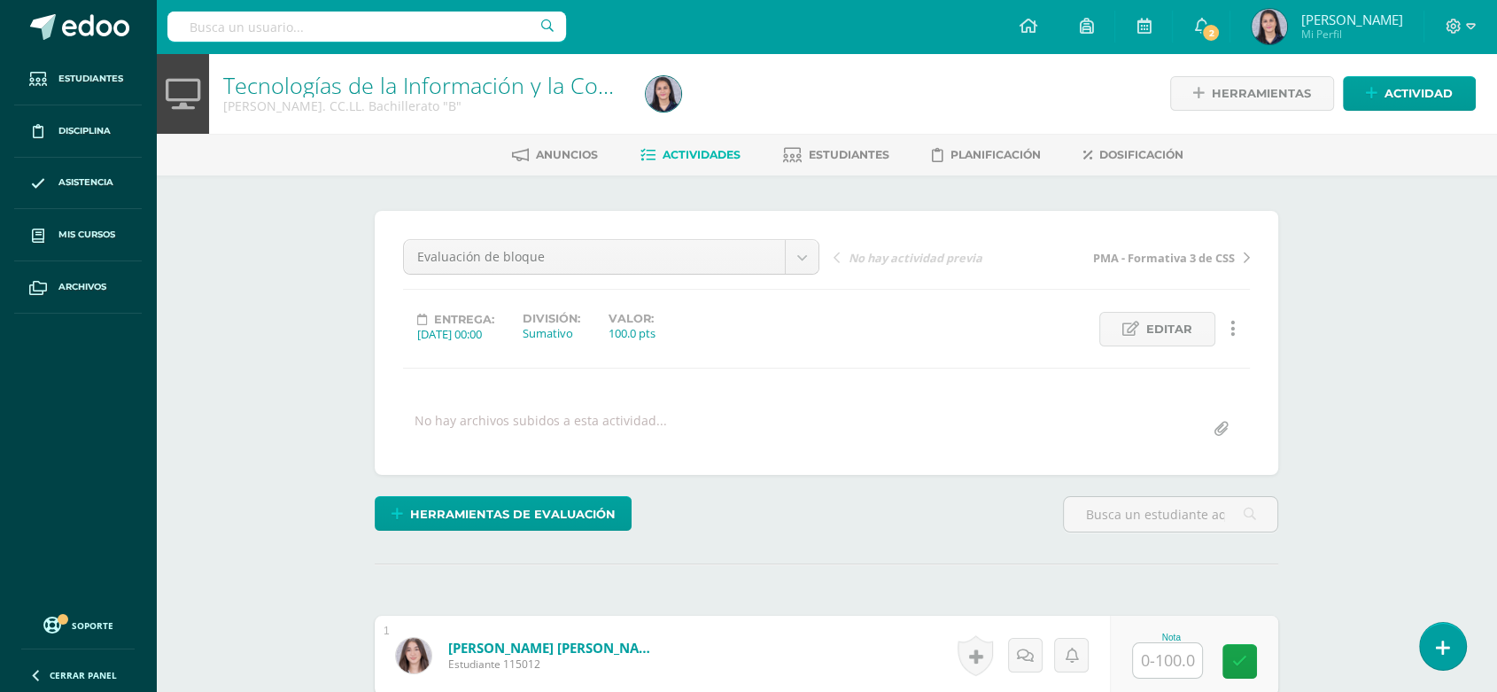
scroll to position [1, 0]
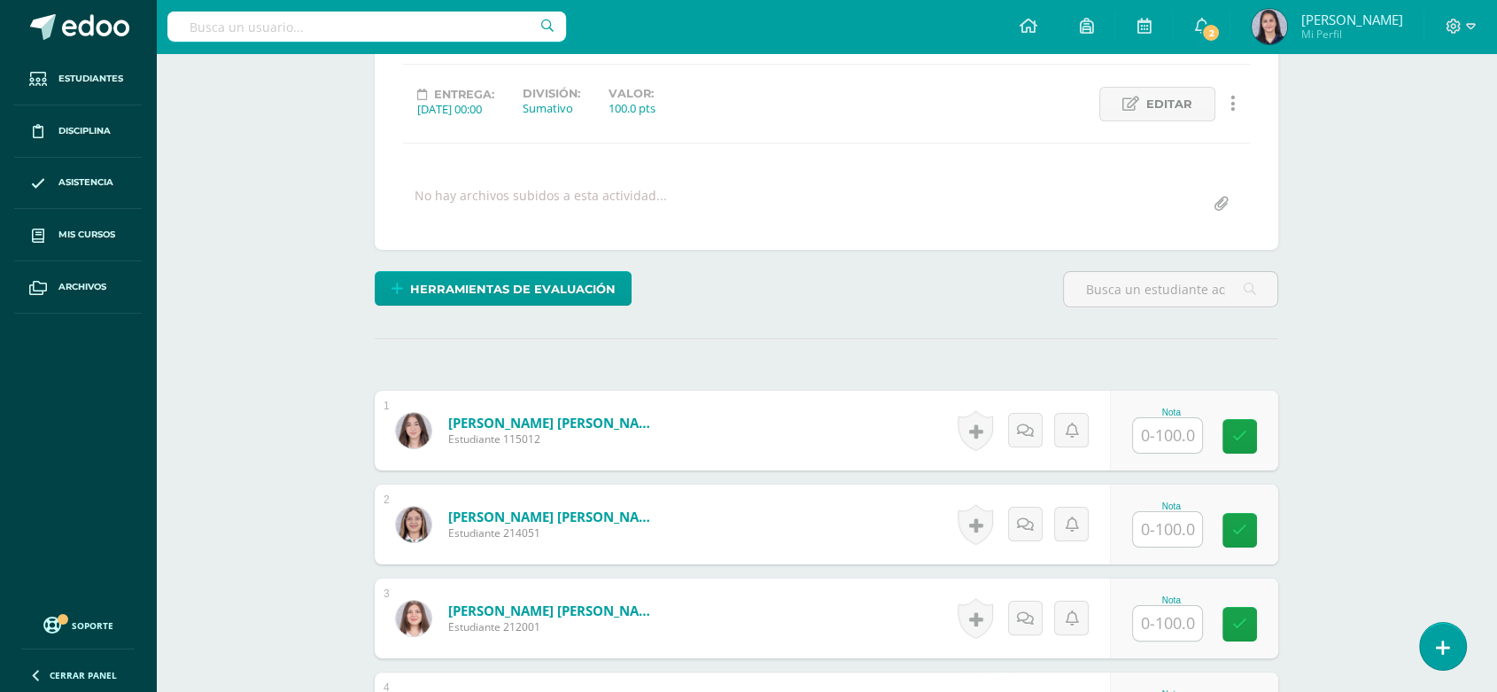
scroll to position [303, 0]
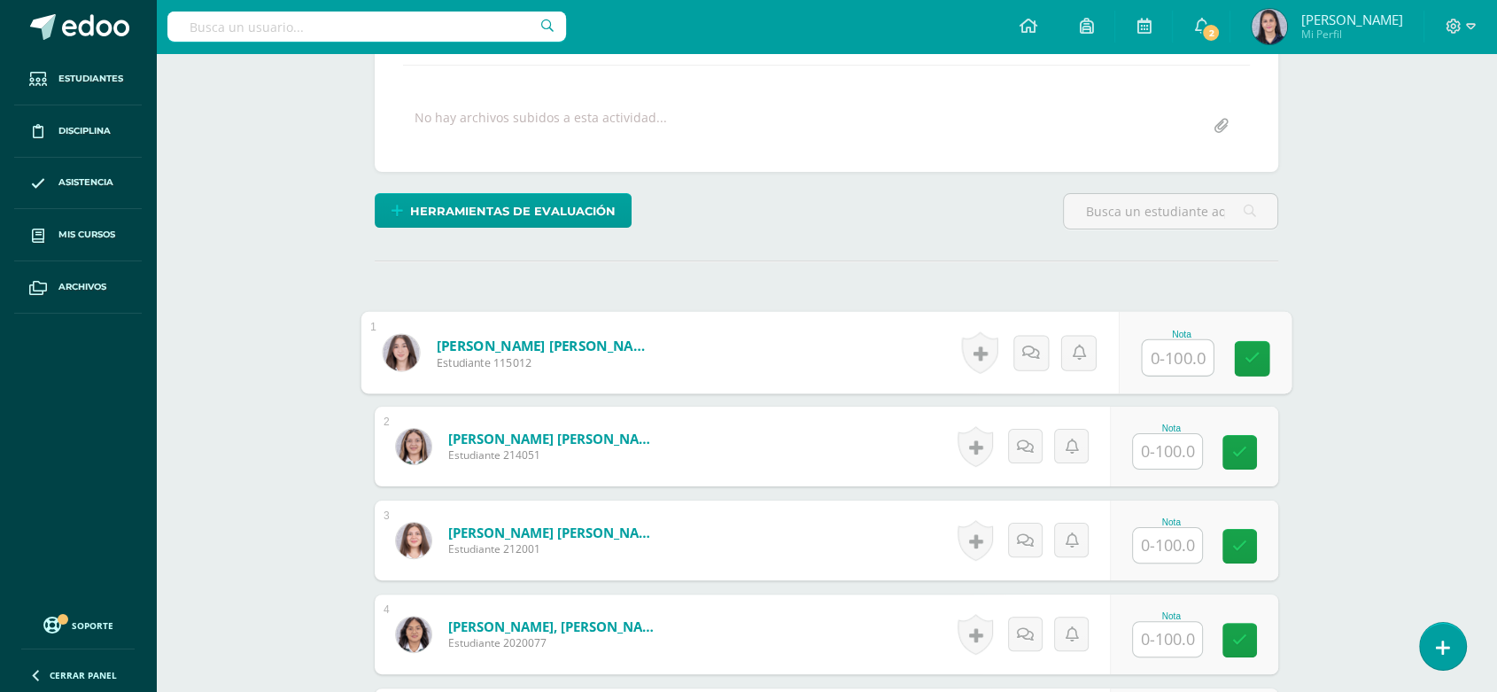
click at [1186, 362] on input "text" at bounding box center [1178, 357] width 71 height 35
type input "85"
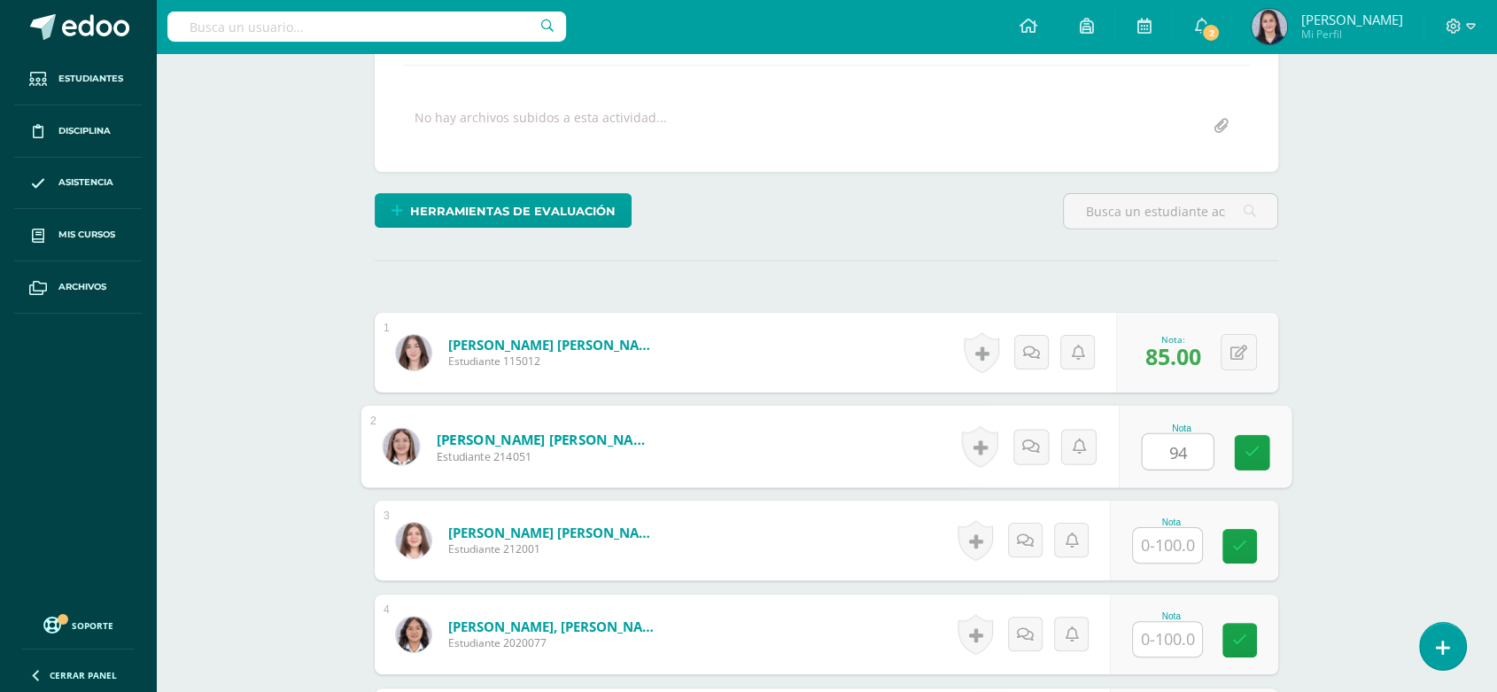
type input "94"
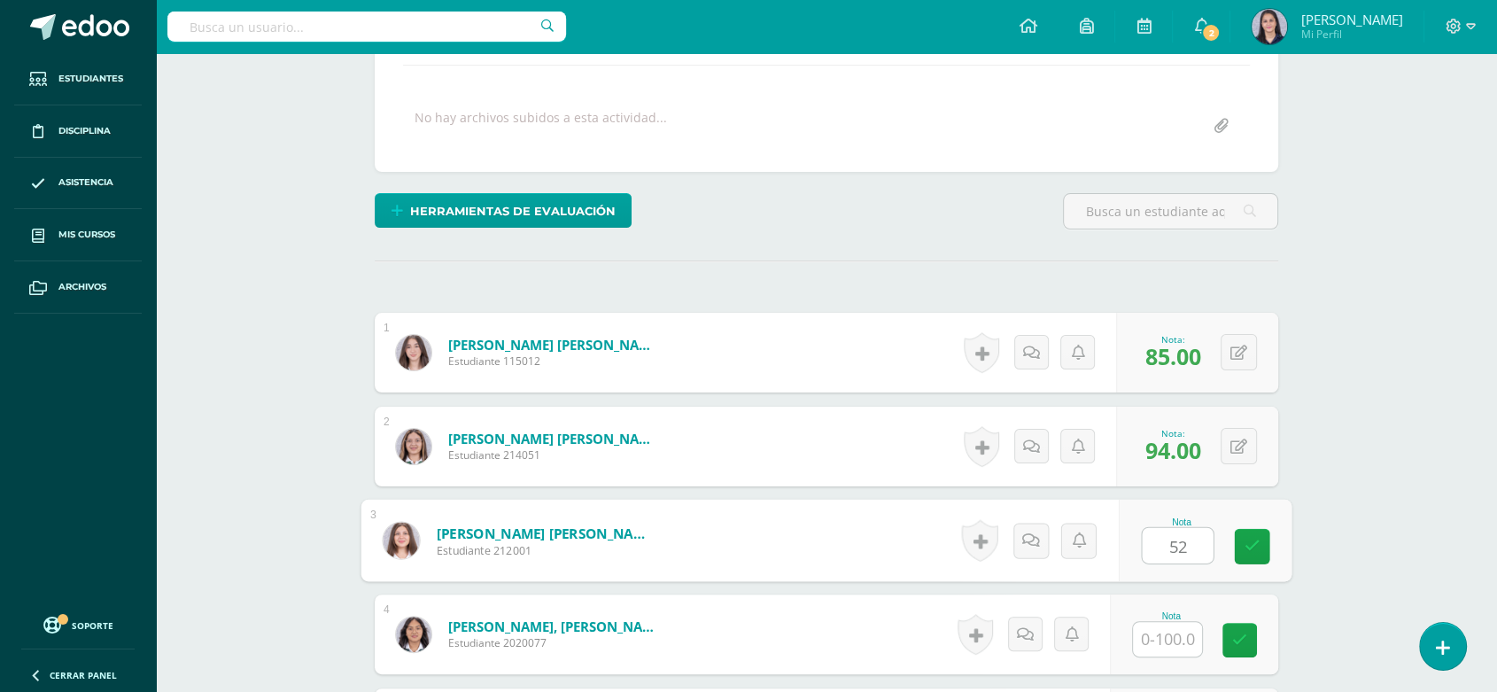
type input "52"
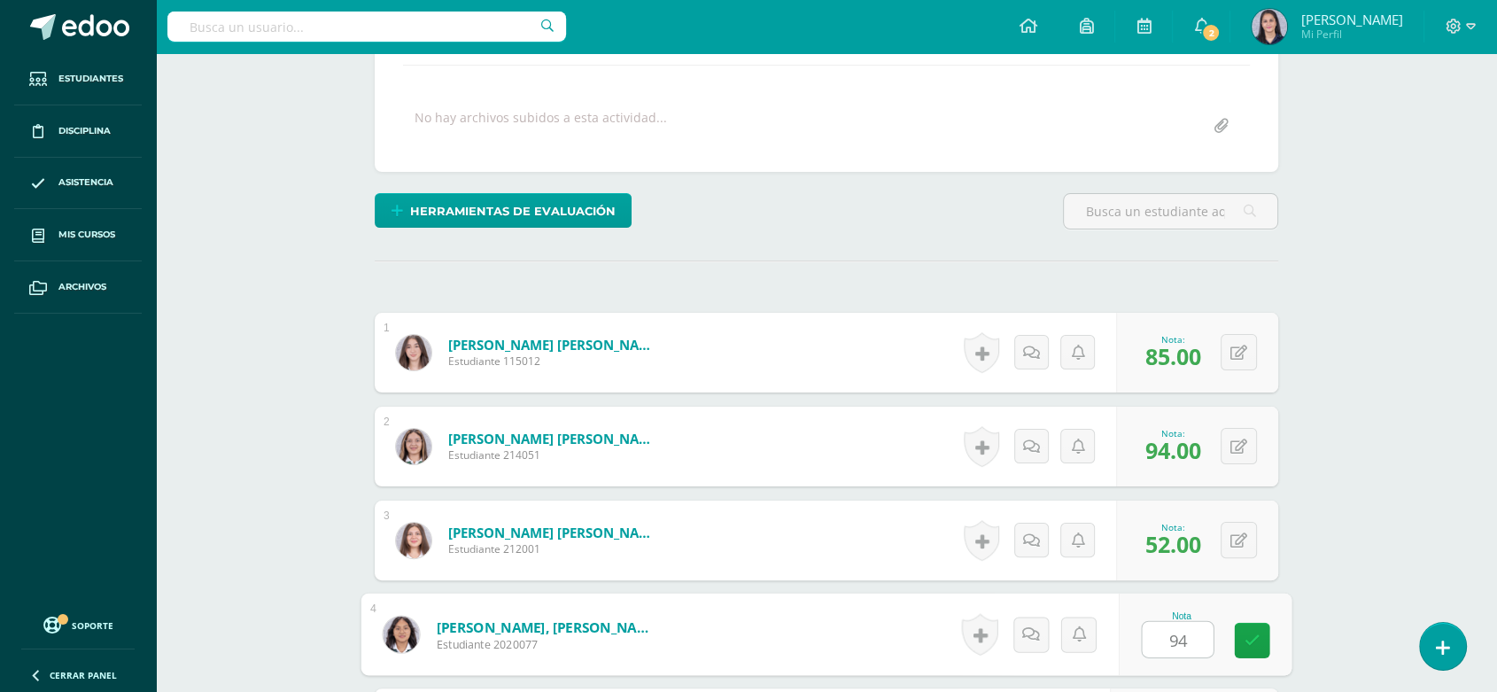
type input "94"
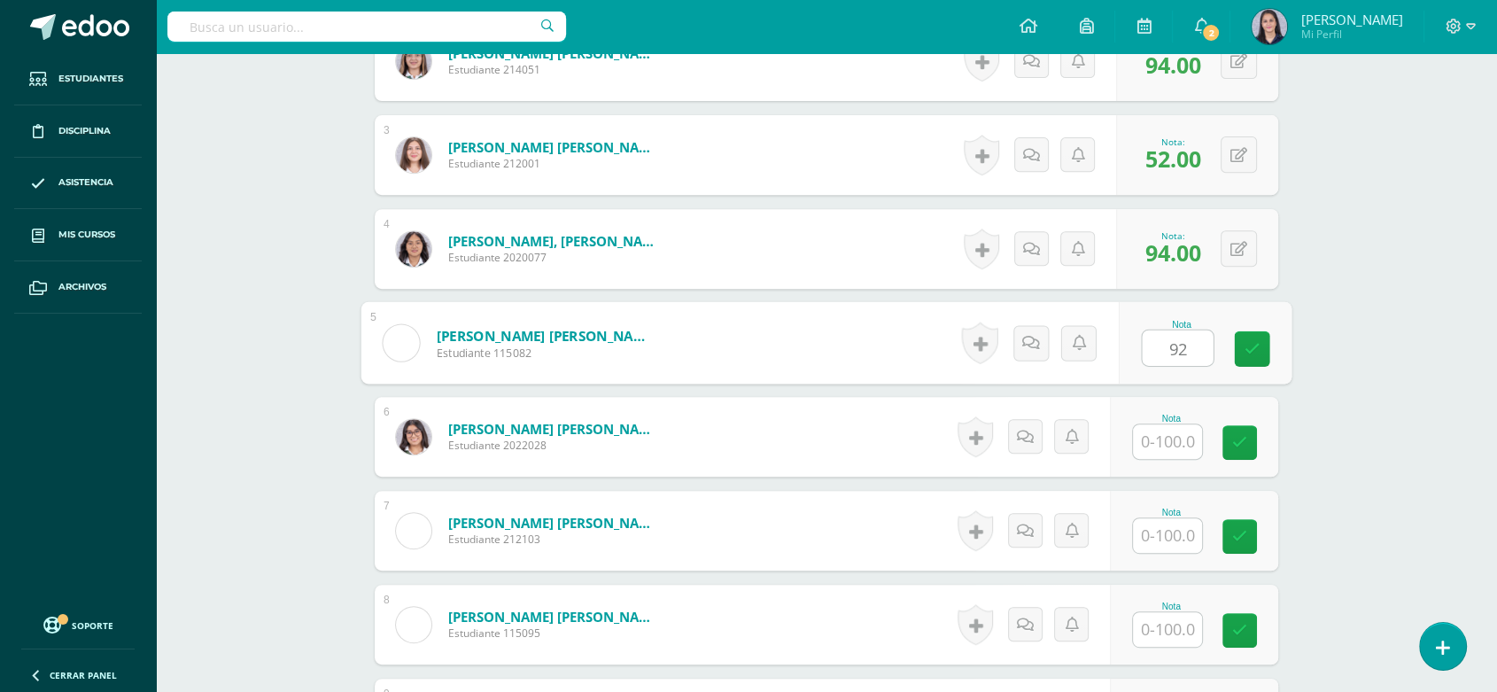
type input "92"
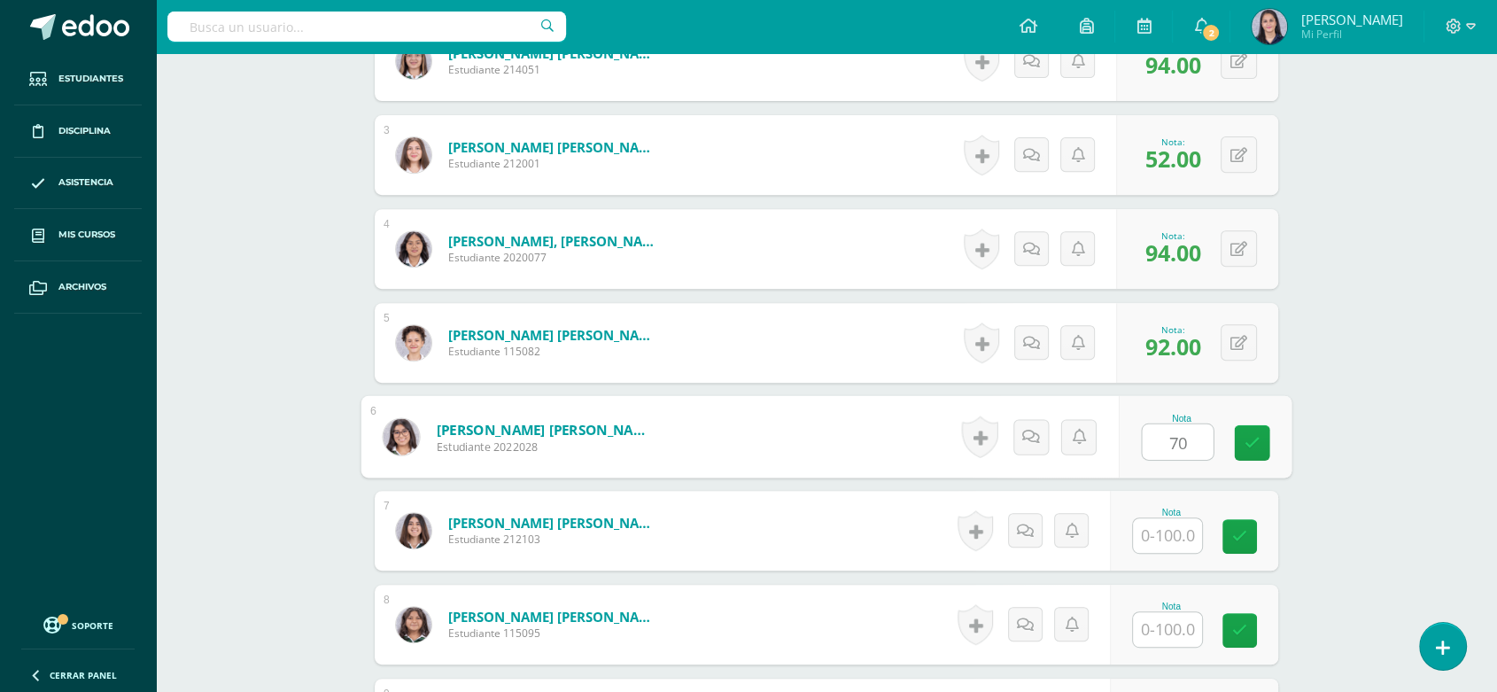
type input "70"
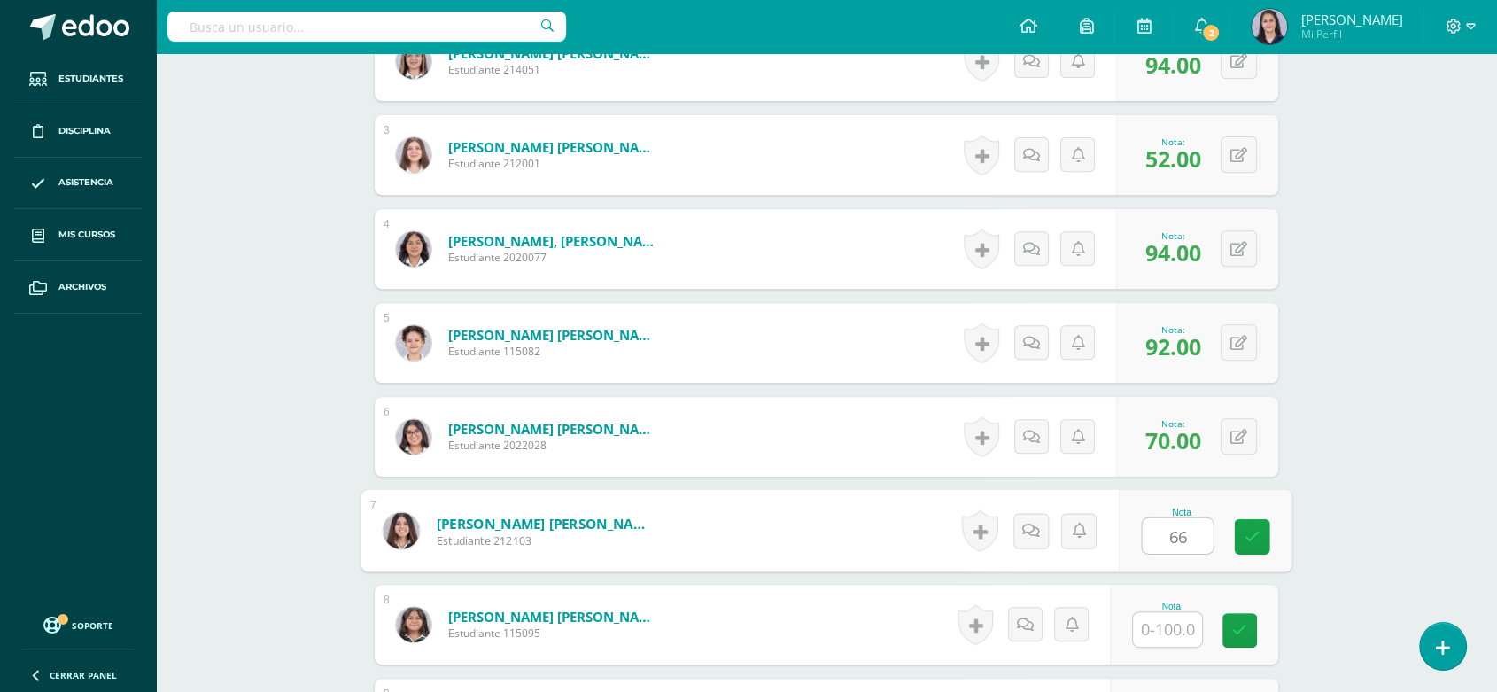
type input "66"
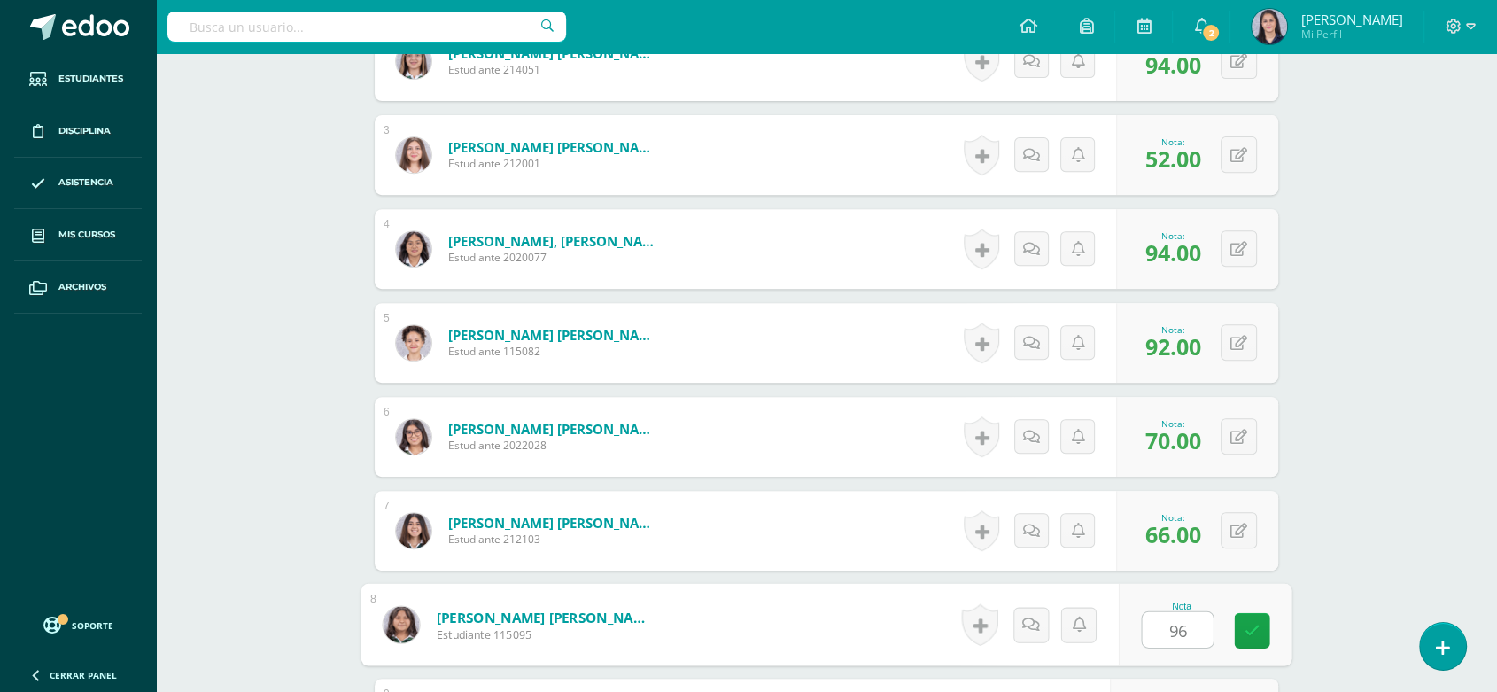
type input "96"
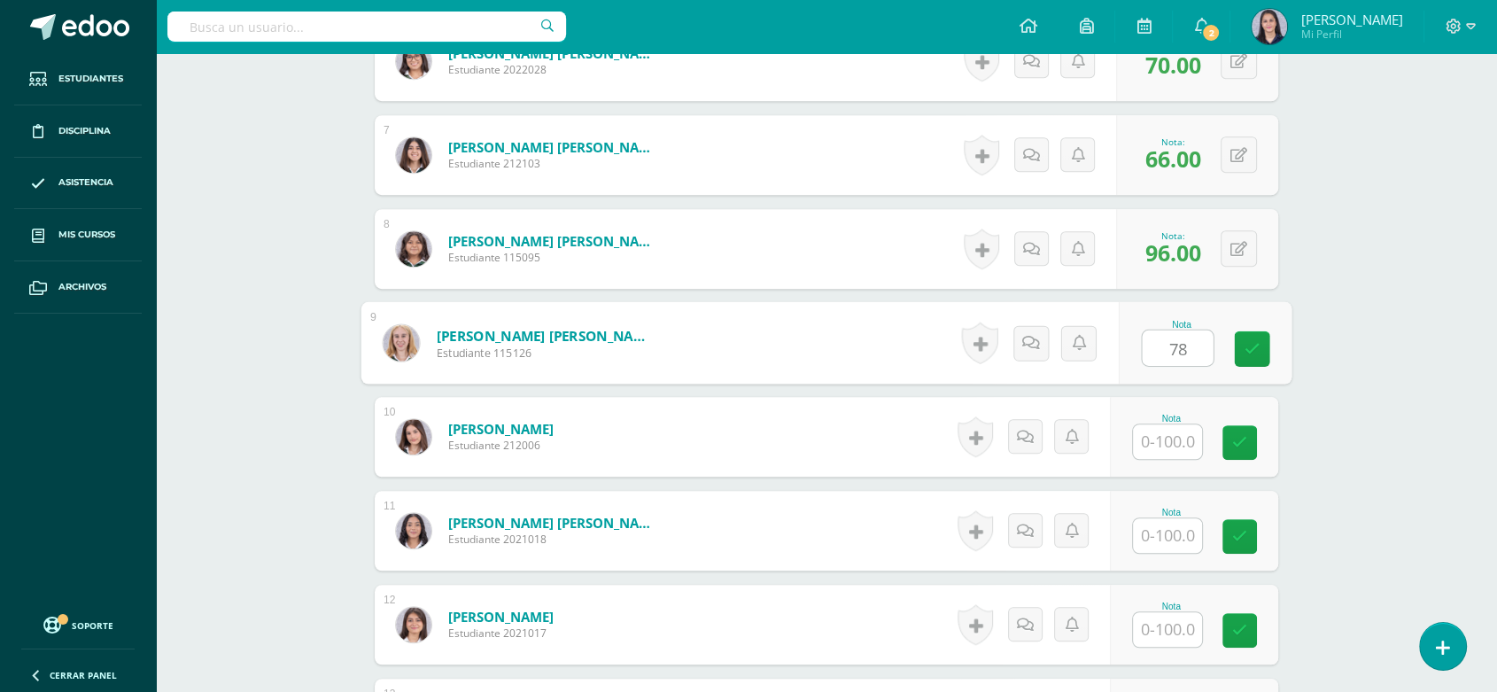
type input "78"
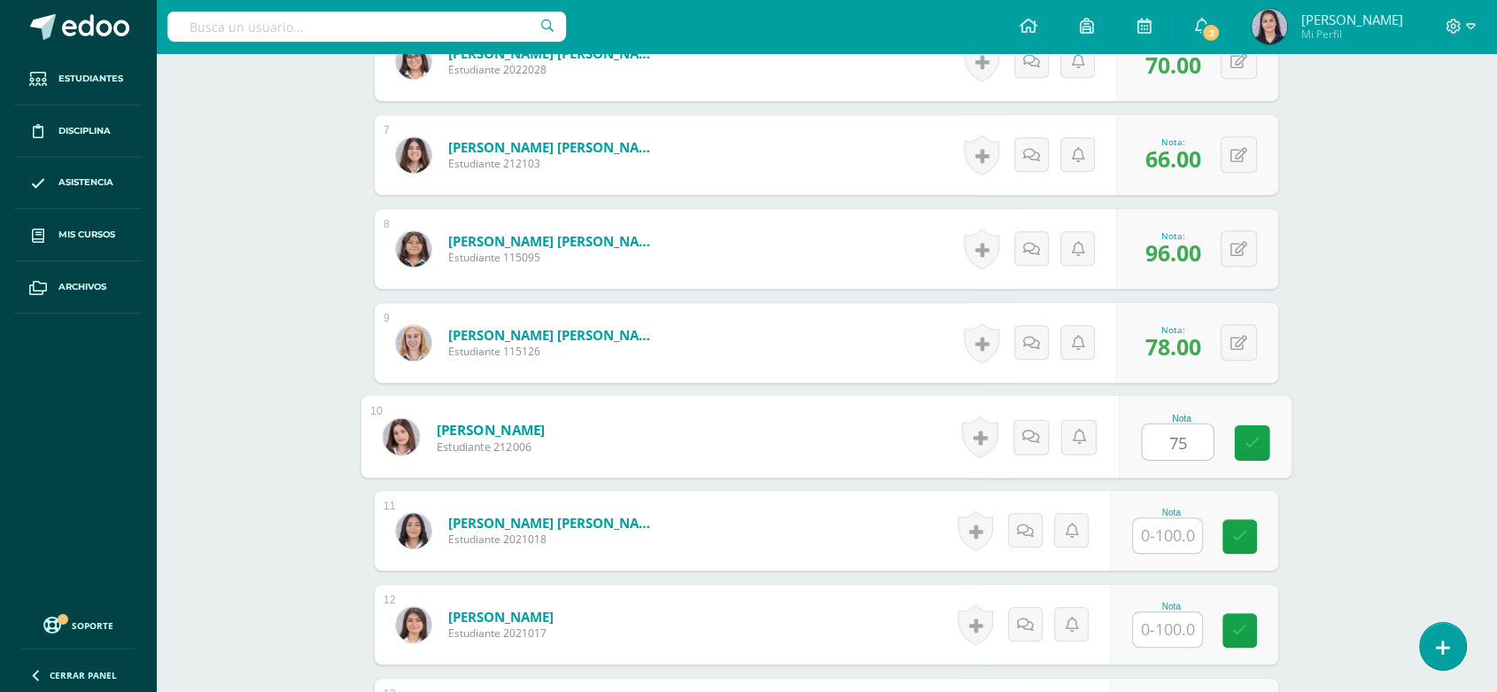
type input "75"
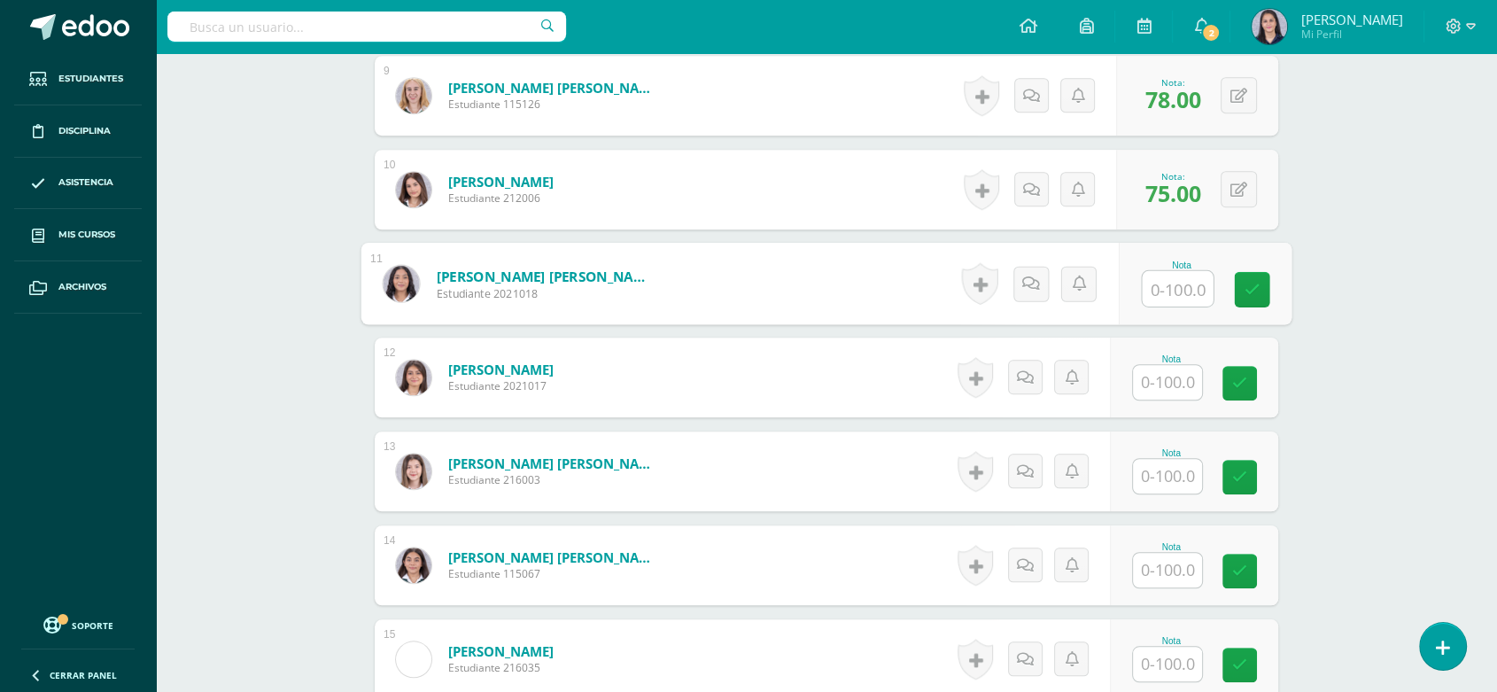
scroll to position [1393, 0]
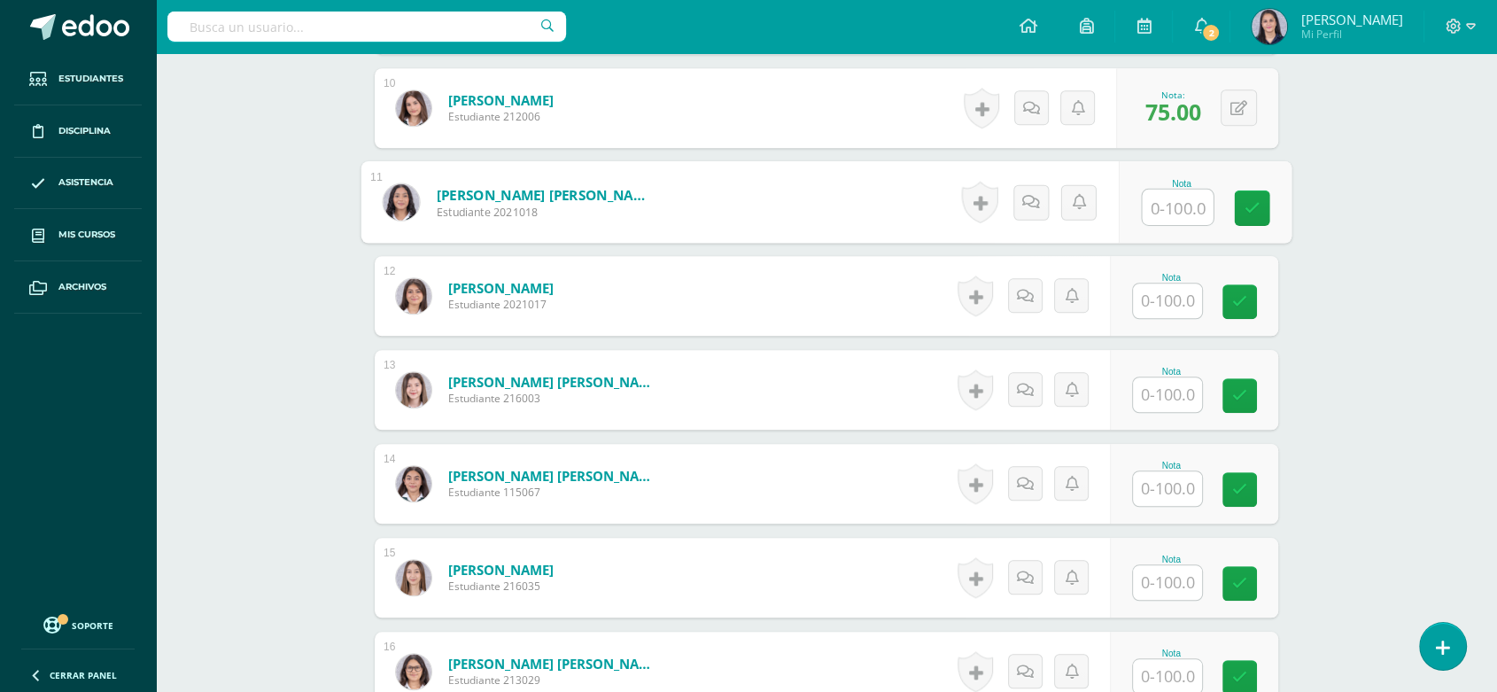
click at [1165, 303] on input "text" at bounding box center [1167, 300] width 69 height 35
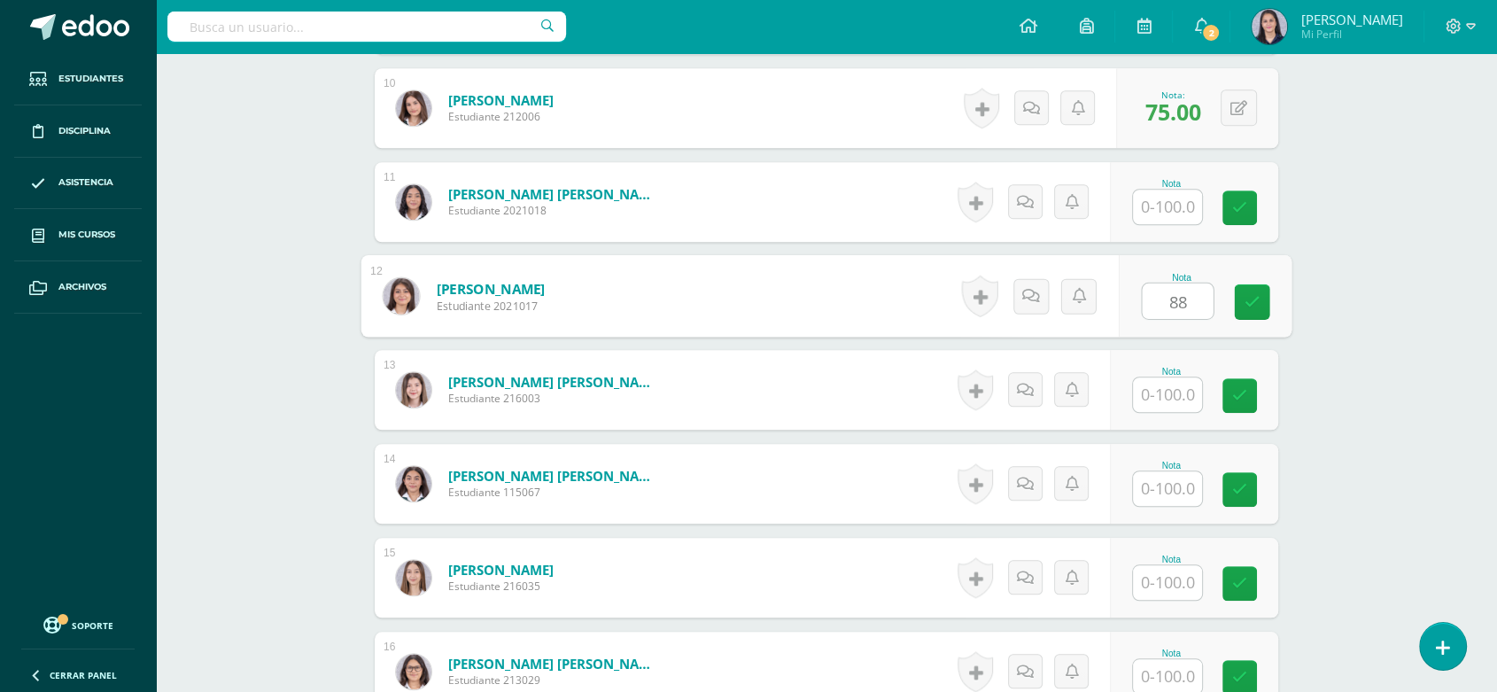
type input "88"
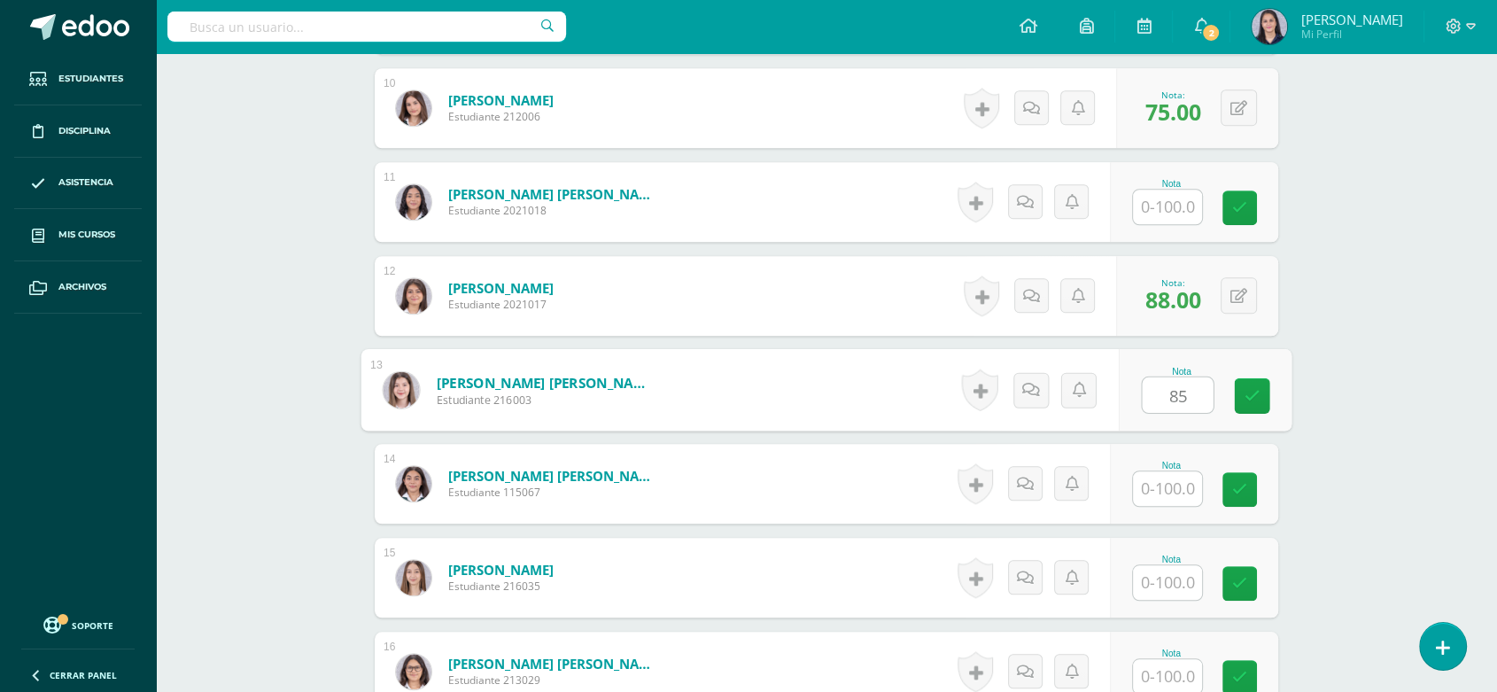
type input "85"
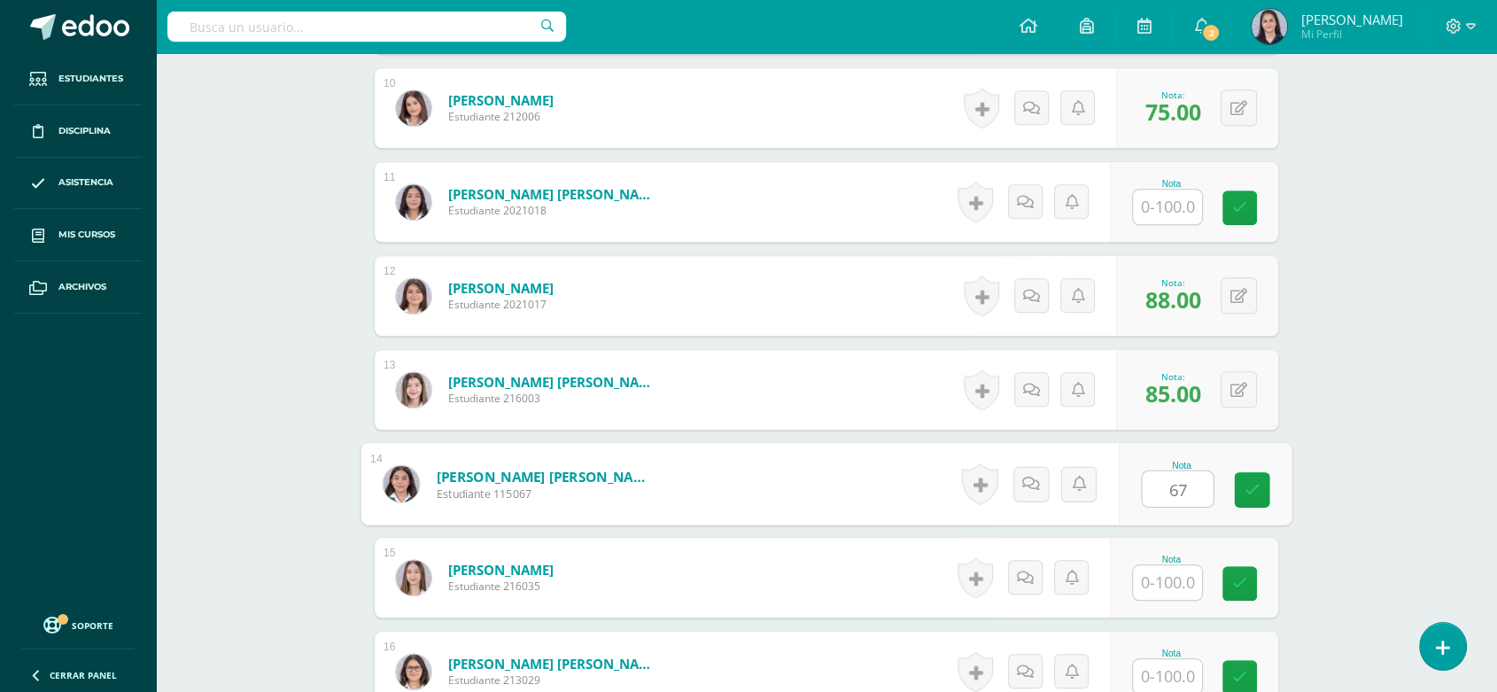
type input "67"
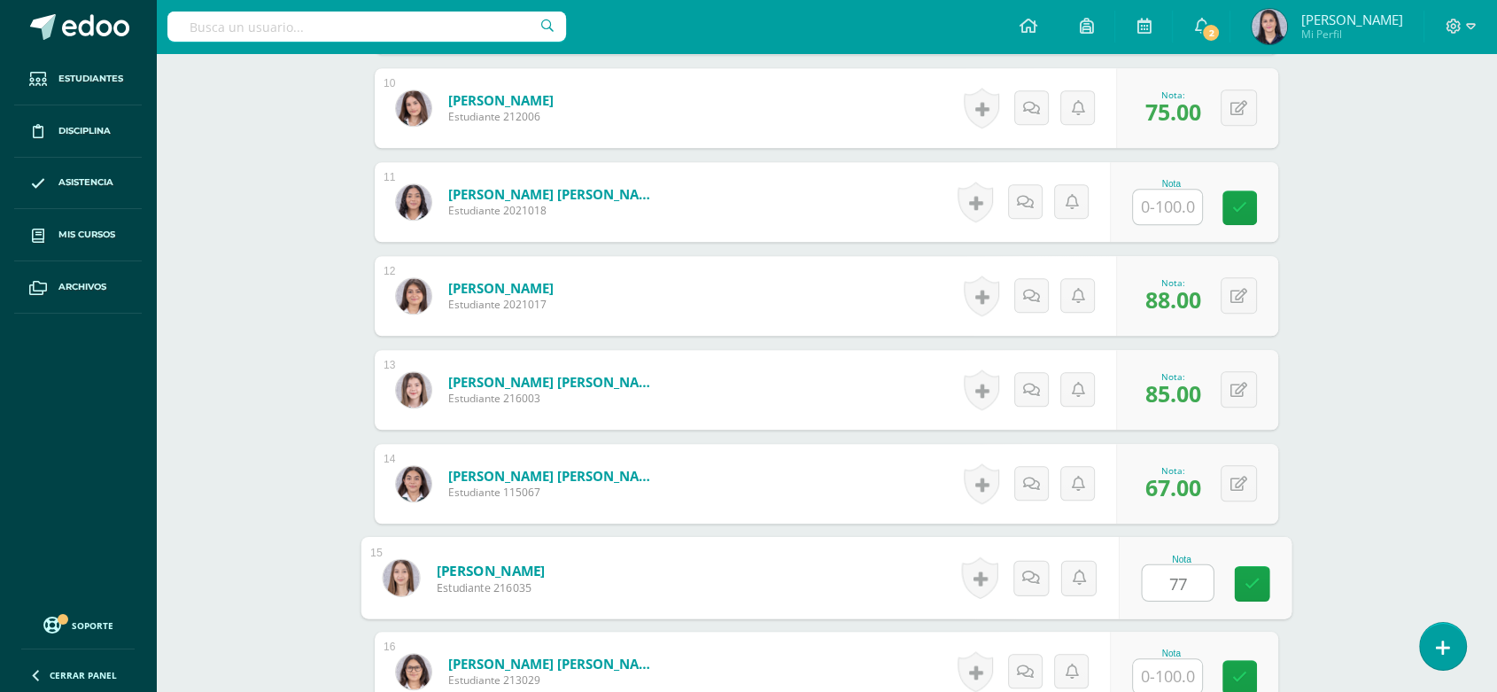
type input "77"
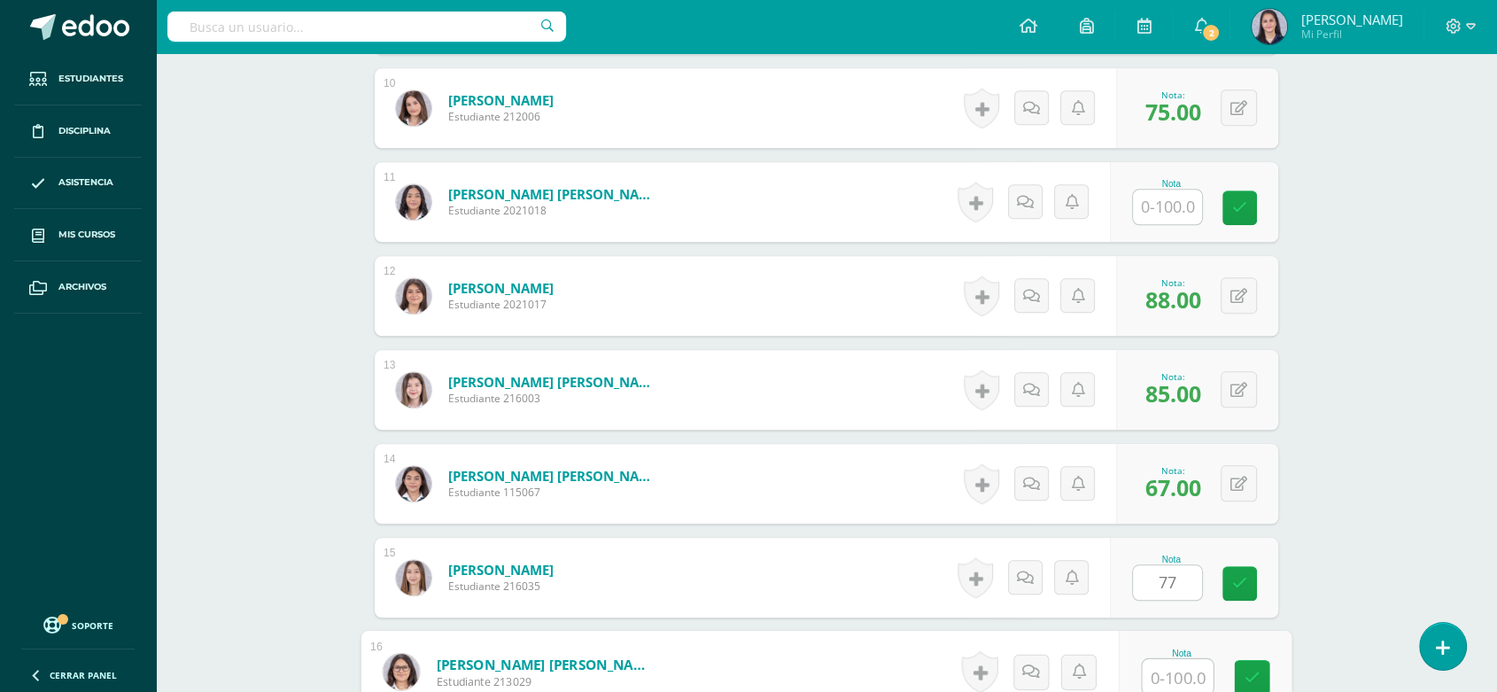
scroll to position [1394, 0]
type input "89"
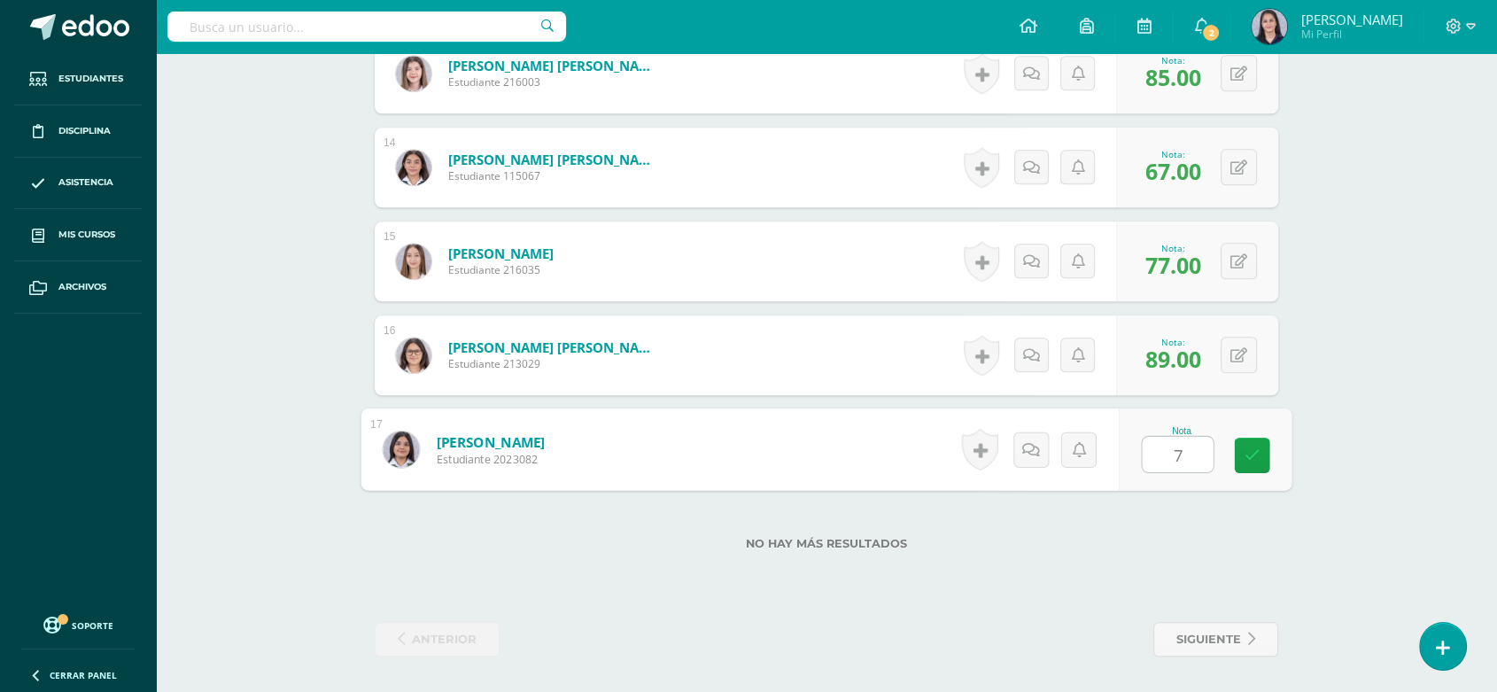
type input "75"
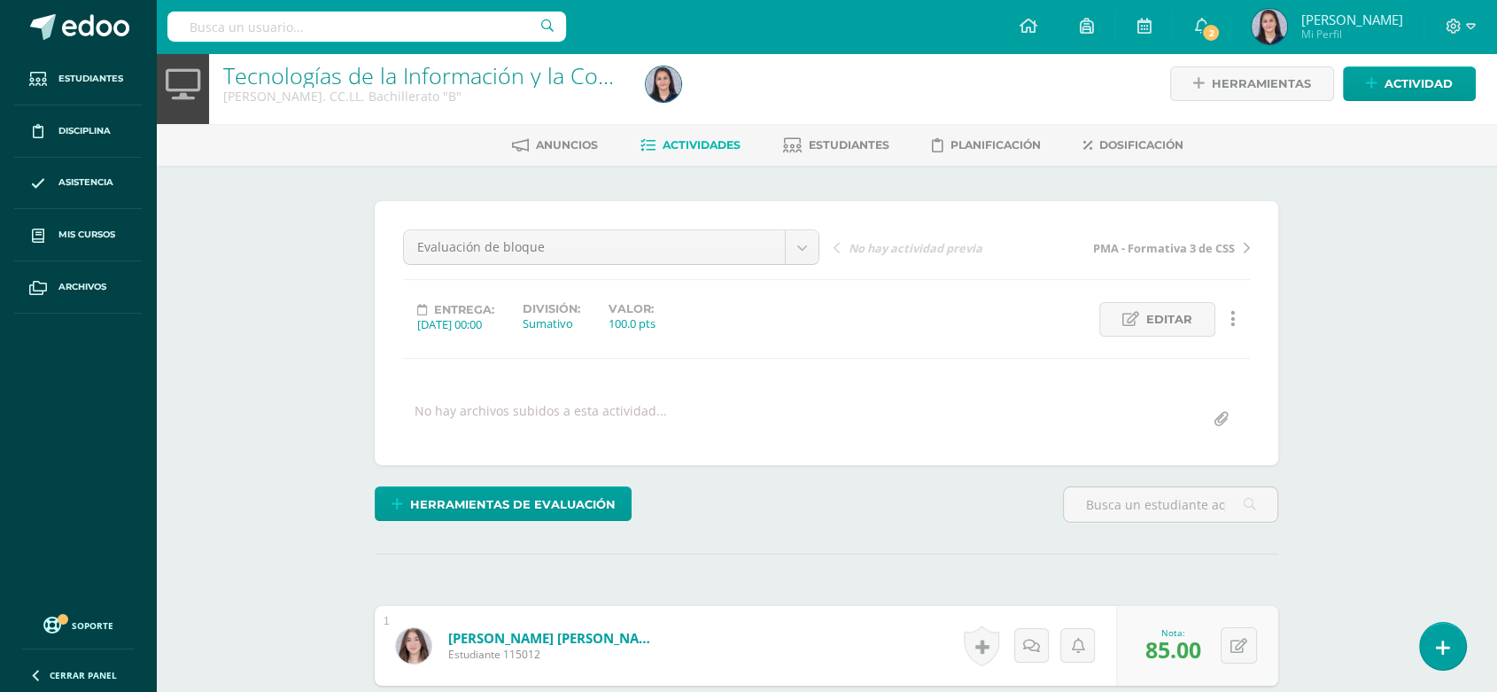
scroll to position [0, 0]
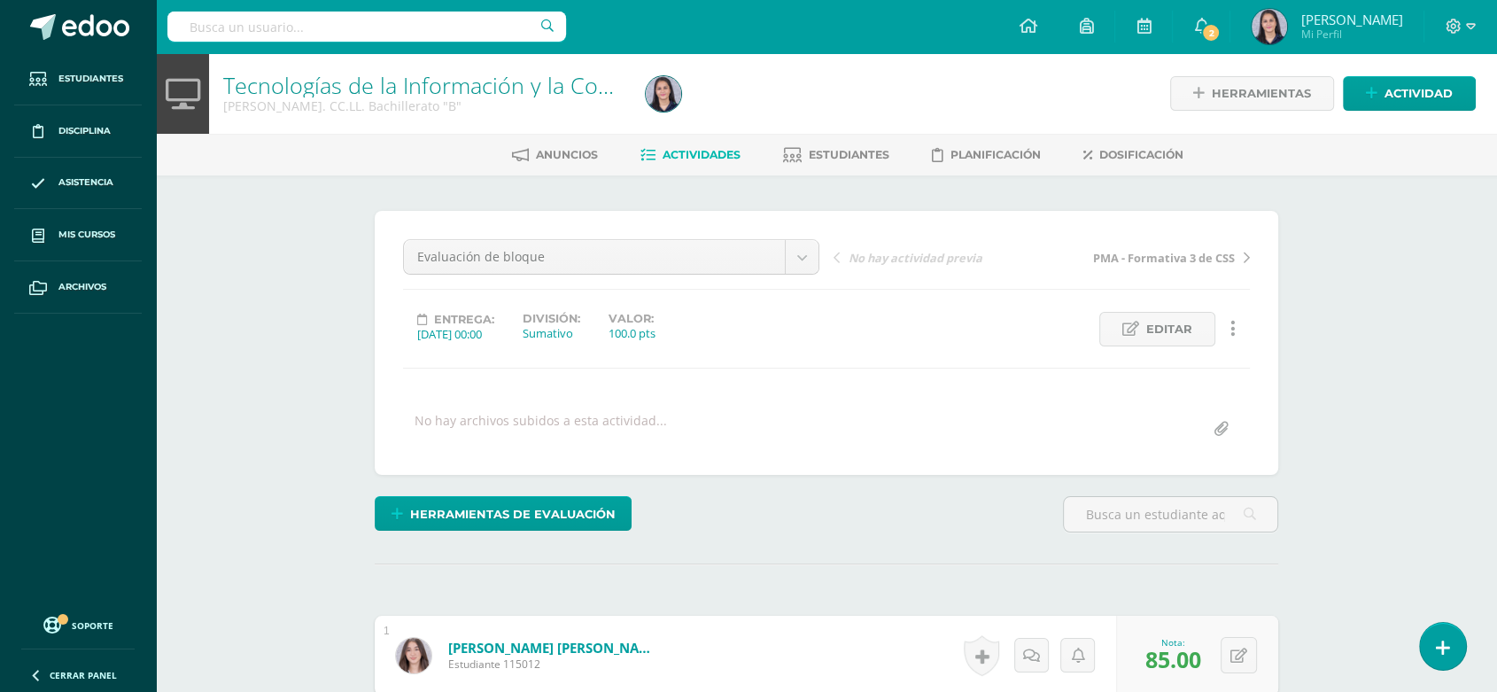
click at [686, 157] on span "Actividades" at bounding box center [702, 154] width 78 height 13
click at [1221, 27] on span "2" at bounding box center [1210, 32] width 19 height 19
